Goal: Information Seeking & Learning: Check status

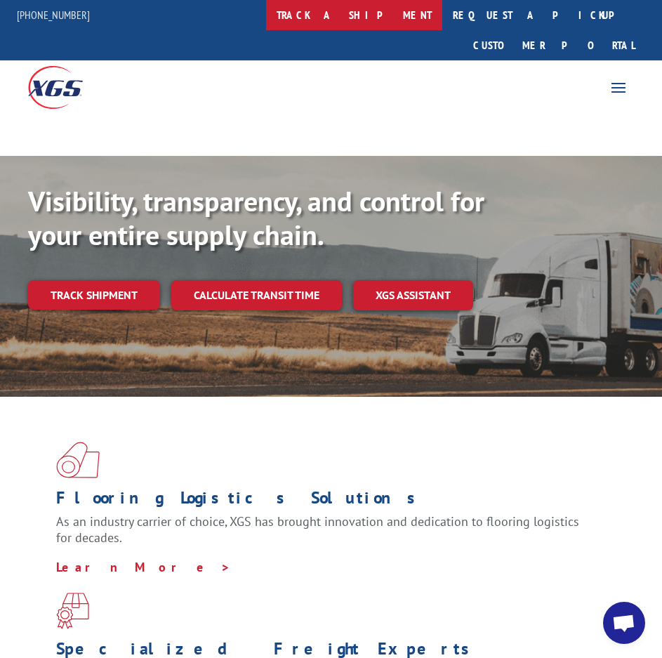
click at [358, 13] on link "track a shipment" at bounding box center [354, 15] width 176 height 30
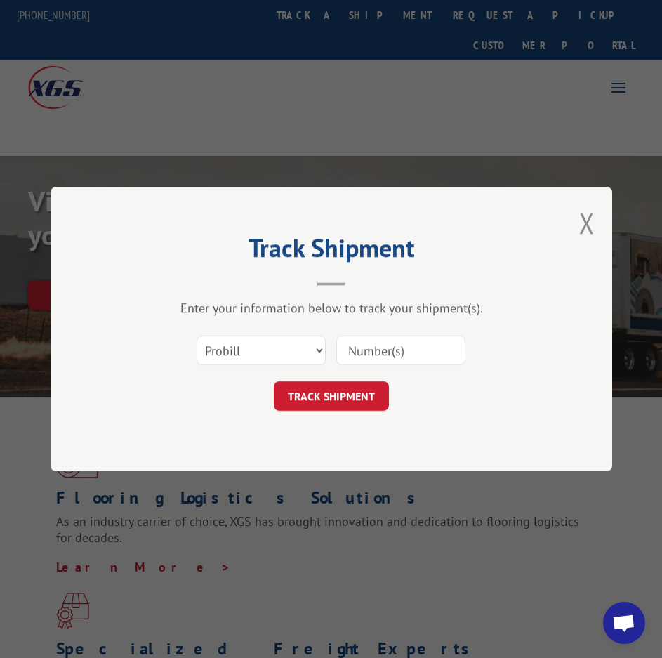
click at [262, 368] on div "Select category... Probill BOL PO" at bounding box center [331, 350] width 421 height 46
click at [261, 352] on select "Select category... Probill BOL PO" at bounding box center [261, 350] width 129 height 29
select select "po"
click at [197, 336] on select "Select category... Probill BOL PO" at bounding box center [261, 350] width 129 height 29
click at [382, 353] on input at bounding box center [400, 350] width 129 height 29
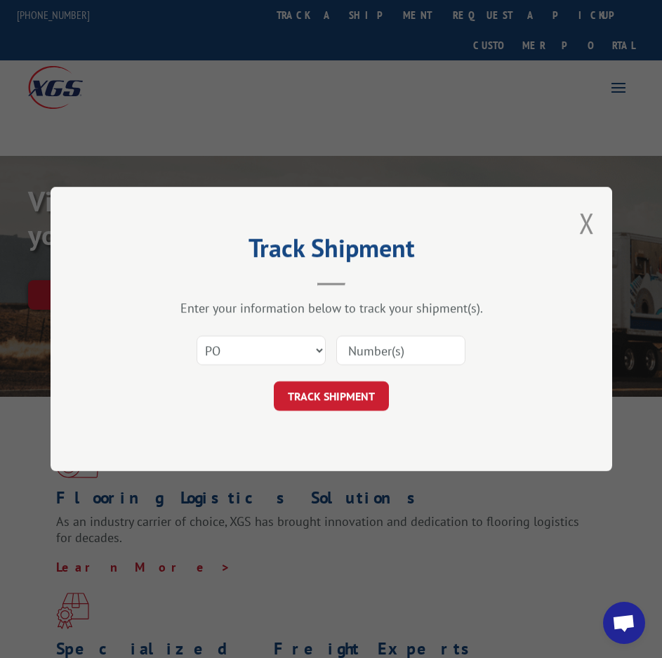
paste input "57437422"
type input "57437422"
click button "TRACK SHIPMENT" at bounding box center [331, 395] width 115 height 29
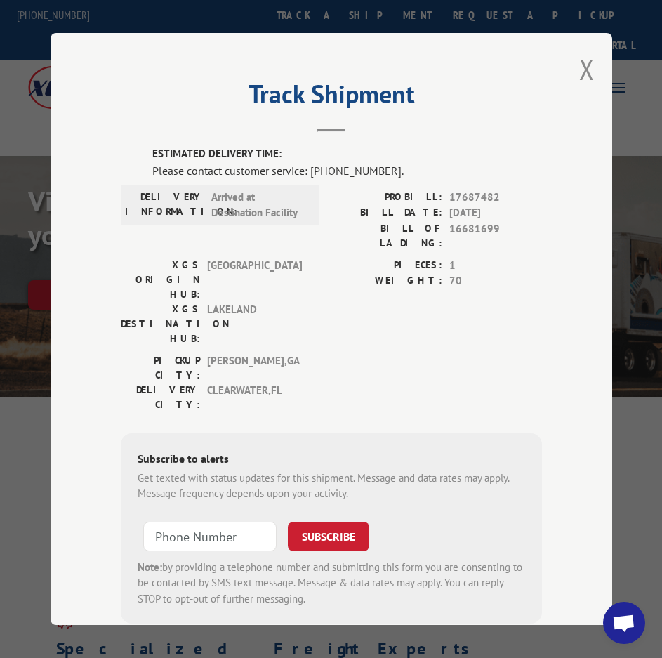
drag, startPoint x: 584, startPoint y: 67, endPoint x: 577, endPoint y: 69, distance: 7.3
click at [585, 67] on button "Close modal" at bounding box center [586, 69] width 15 height 37
